Goal: Task Accomplishment & Management: Manage account settings

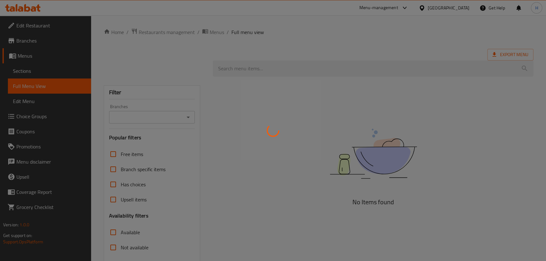
drag, startPoint x: 70, startPoint y: 29, endPoint x: 31, endPoint y: 21, distance: 39.8
click at [61, 27] on div at bounding box center [273, 130] width 546 height 261
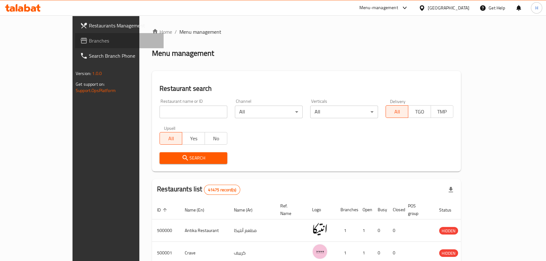
click at [89, 40] on span "Branches" at bounding box center [124, 41] width 70 height 8
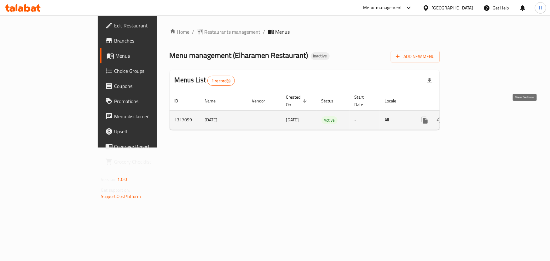
click at [478, 113] on link "enhanced table" at bounding box center [470, 120] width 15 height 15
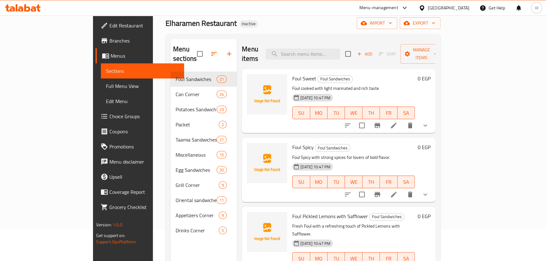
scroll to position [31, 0]
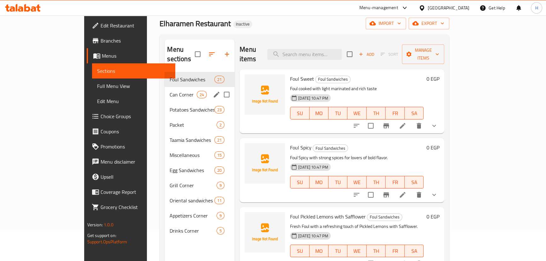
click at [165, 87] on div "Can Corner 24" at bounding box center [200, 94] width 70 height 15
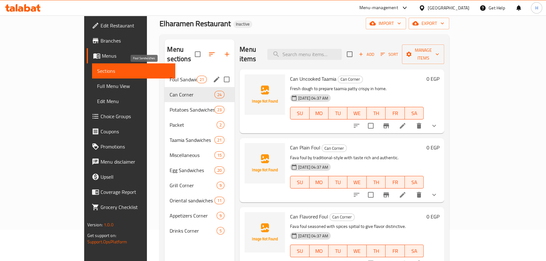
click at [170, 76] on span "Foul Sandwiches" at bounding box center [183, 80] width 27 height 8
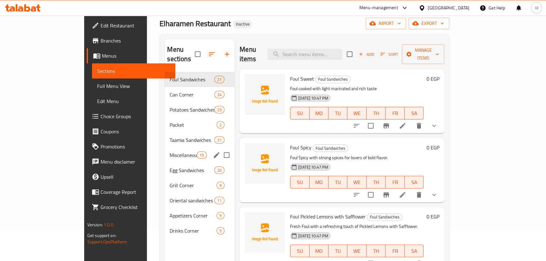
click at [165, 148] on div "Miscellaneous 15" at bounding box center [200, 155] width 70 height 15
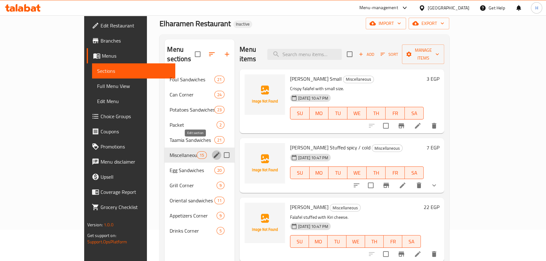
click at [213, 151] on icon "edit" at bounding box center [217, 155] width 8 height 8
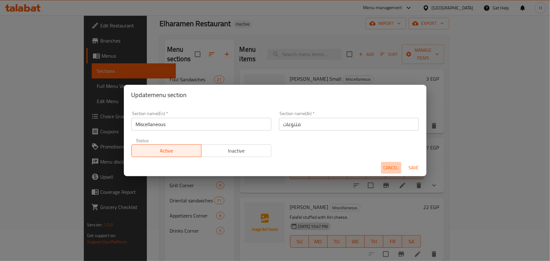
click at [390, 167] on span "Cancel" at bounding box center [391, 168] width 15 height 8
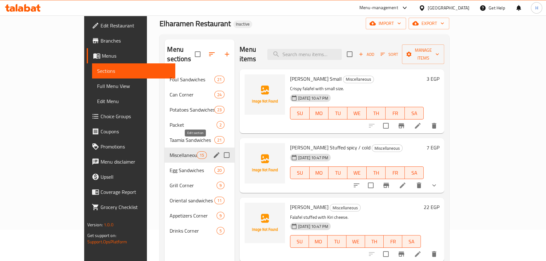
click at [214, 152] on icon "edit" at bounding box center [217, 155] width 6 height 6
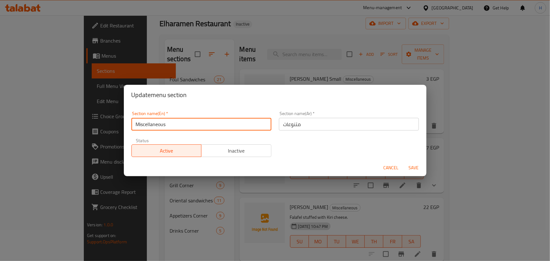
click at [256, 125] on input "Miscellaneous" at bounding box center [202, 124] width 140 height 13
click at [394, 164] on span "Cancel" at bounding box center [391, 168] width 15 height 8
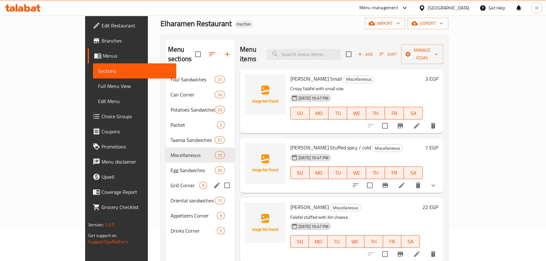
click at [166, 178] on div "Grill Corner 9" at bounding box center [200, 185] width 69 height 15
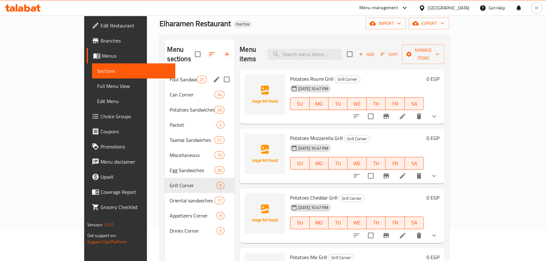
click at [170, 76] on span "Foul Sandwiches" at bounding box center [183, 80] width 27 height 8
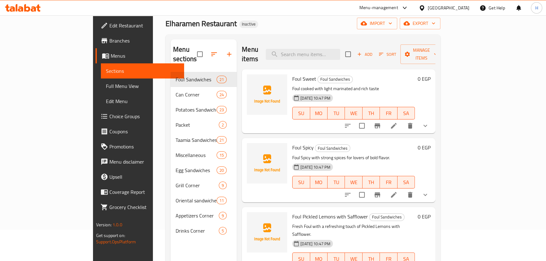
click at [106, 88] on span "Full Menu View" at bounding box center [142, 86] width 73 height 8
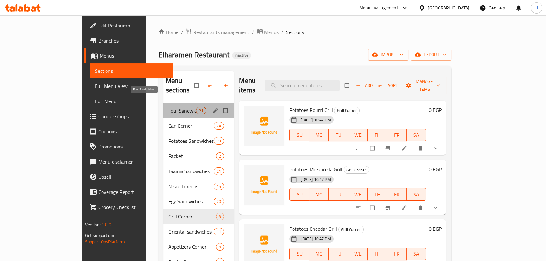
click at [168, 107] on span "Foul Sandwiches" at bounding box center [182, 111] width 28 height 8
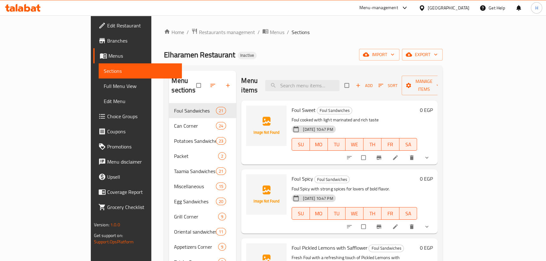
click at [369, 106] on h6 "Foul Sweet Foul Sandwiches" at bounding box center [355, 110] width 126 height 9
